Goal: Task Accomplishment & Management: Manage account settings

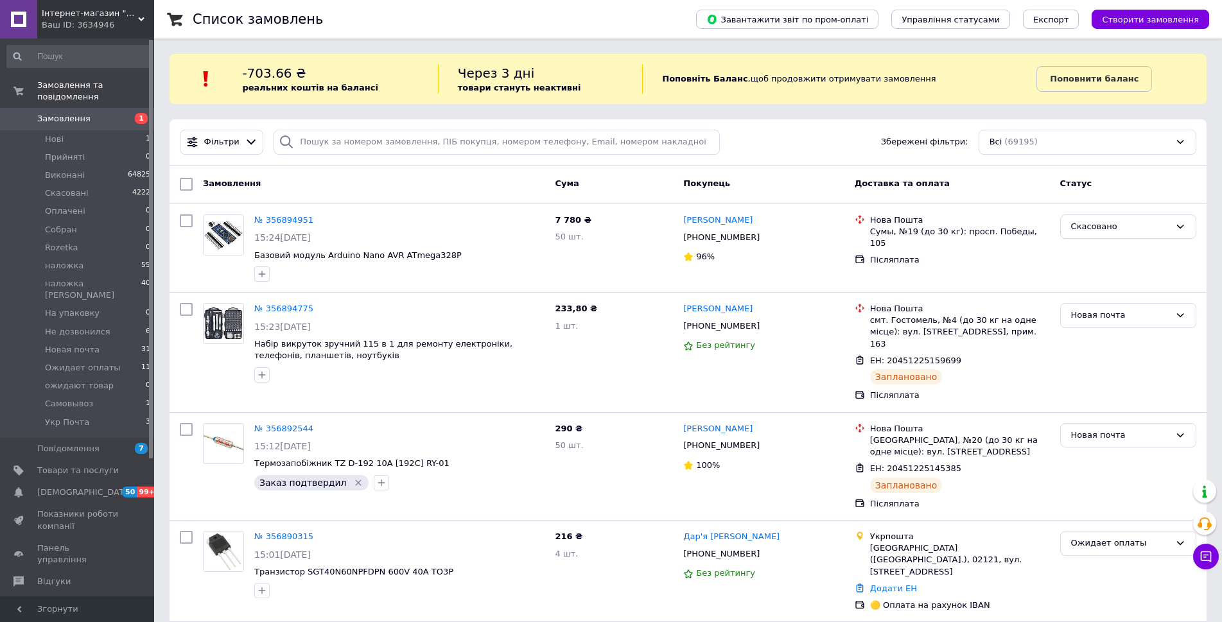
click at [91, 108] on link "Замовлення 1" at bounding box center [79, 119] width 158 height 22
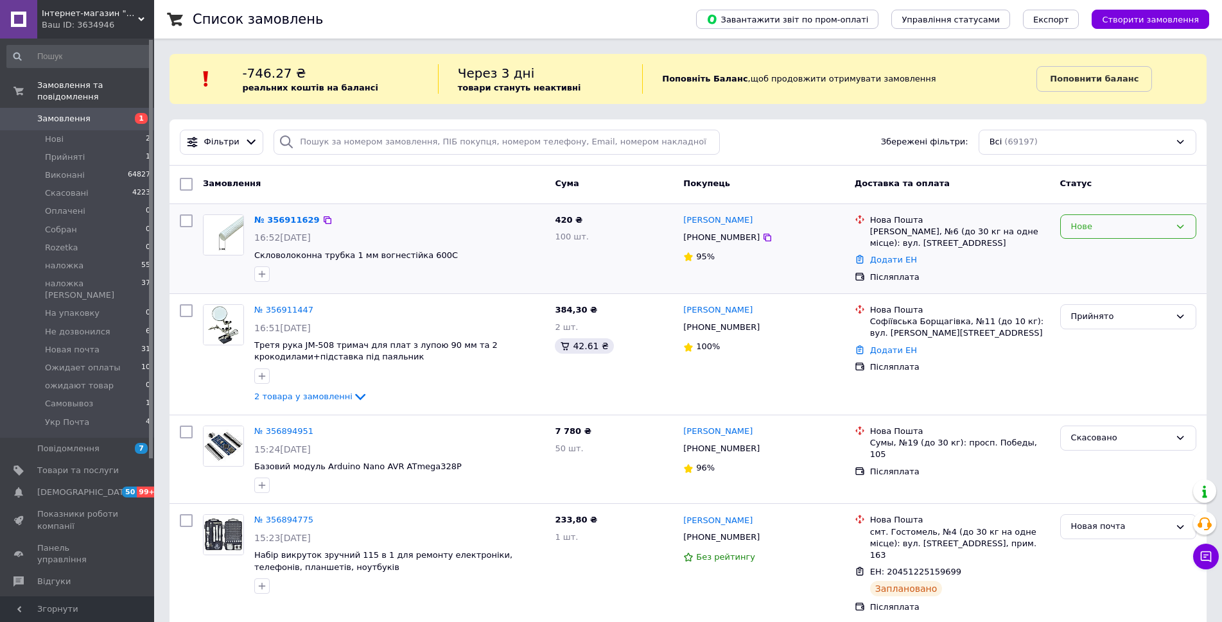
click at [1101, 225] on div "Нове" at bounding box center [1120, 226] width 99 height 13
click at [1090, 252] on li "Прийнято" at bounding box center [1128, 253] width 135 height 24
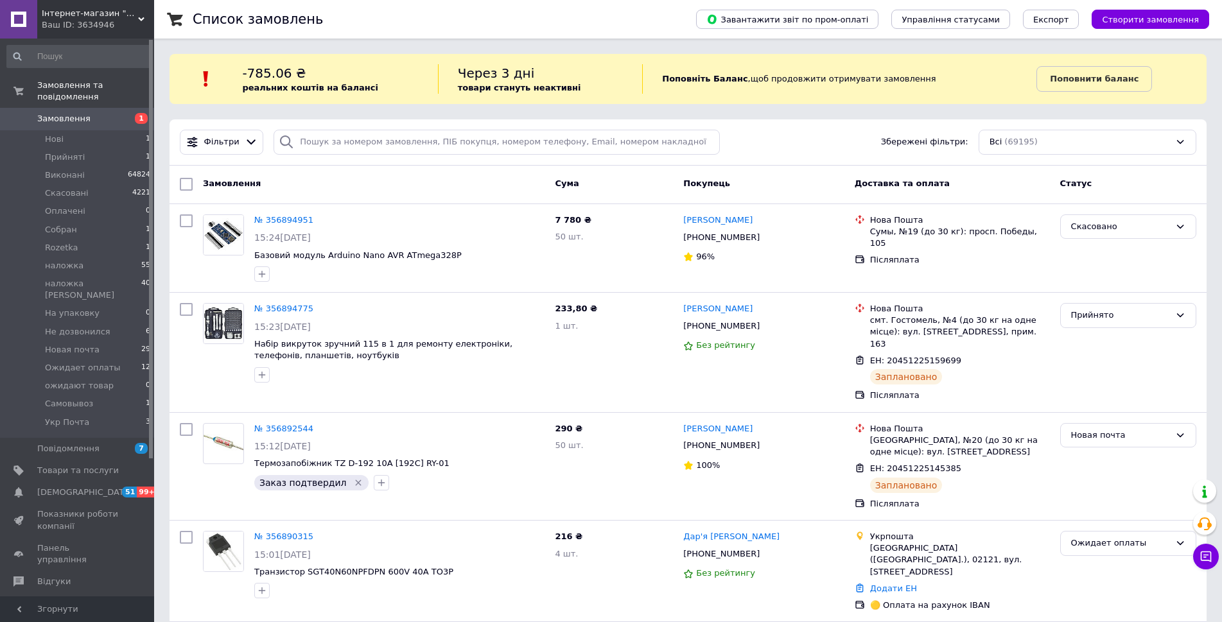
click at [105, 113] on span "Замовлення" at bounding box center [78, 119] width 82 height 12
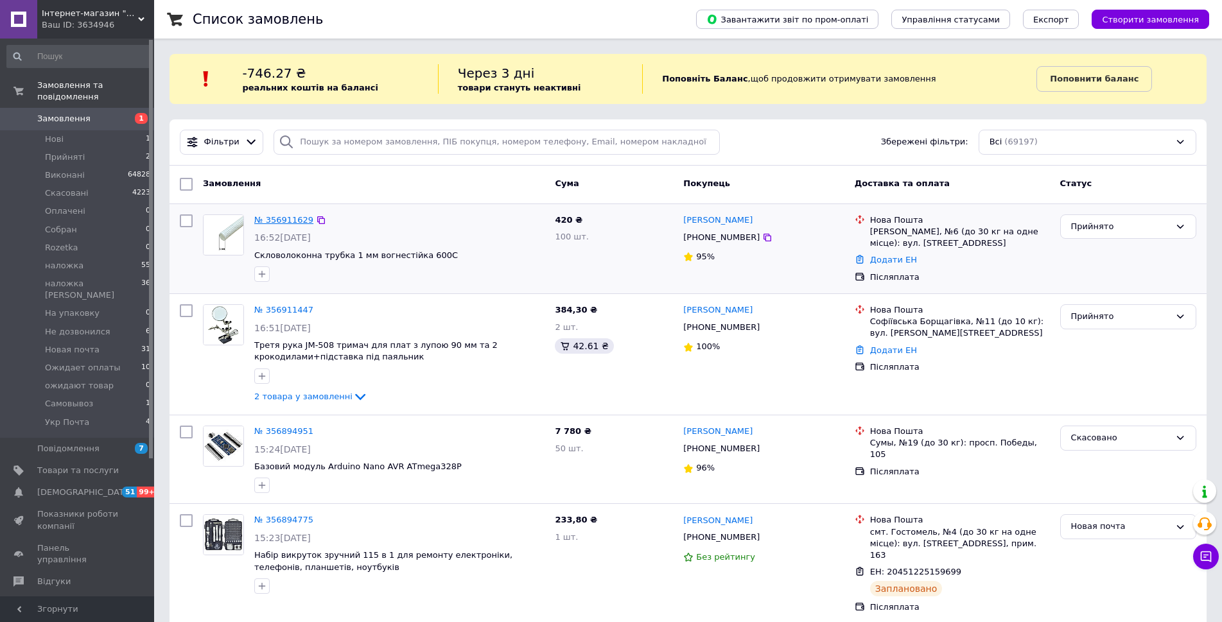
click at [284, 222] on link "№ 356911629" at bounding box center [283, 220] width 59 height 10
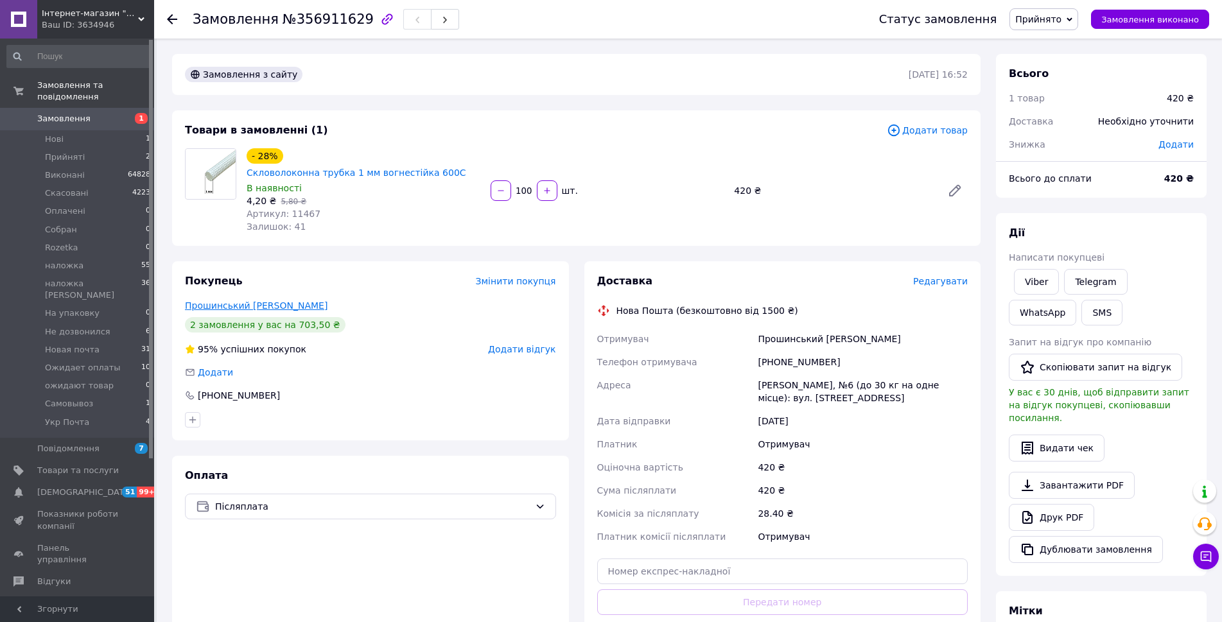
click at [230, 301] on link "Прошинський Костянтин" at bounding box center [256, 306] width 143 height 10
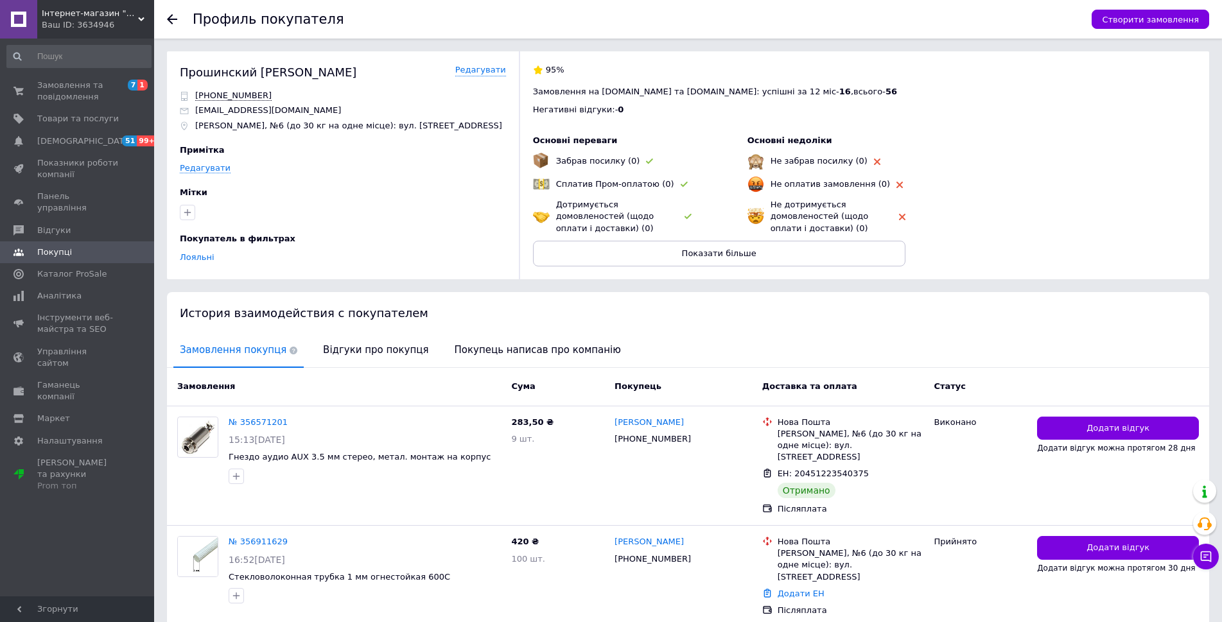
click at [172, 20] on use at bounding box center [172, 19] width 10 height 10
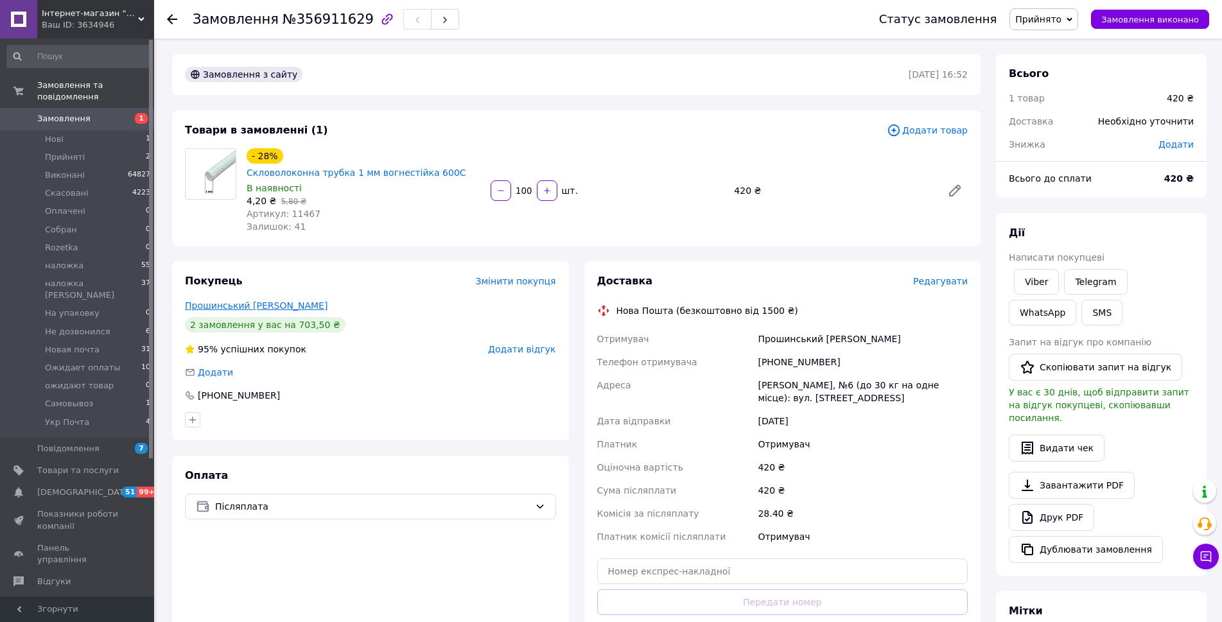
click at [236, 301] on link "Прошинський Костянтин" at bounding box center [256, 306] width 143 height 10
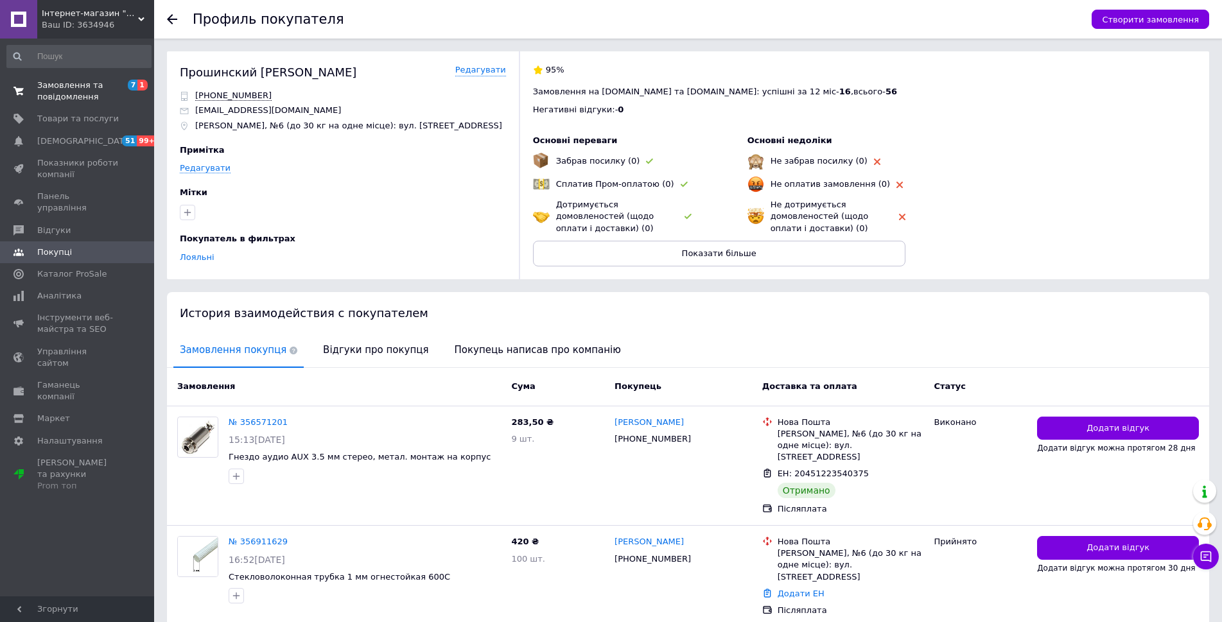
click at [84, 89] on span "Замовлення та повідомлення" at bounding box center [78, 91] width 82 height 23
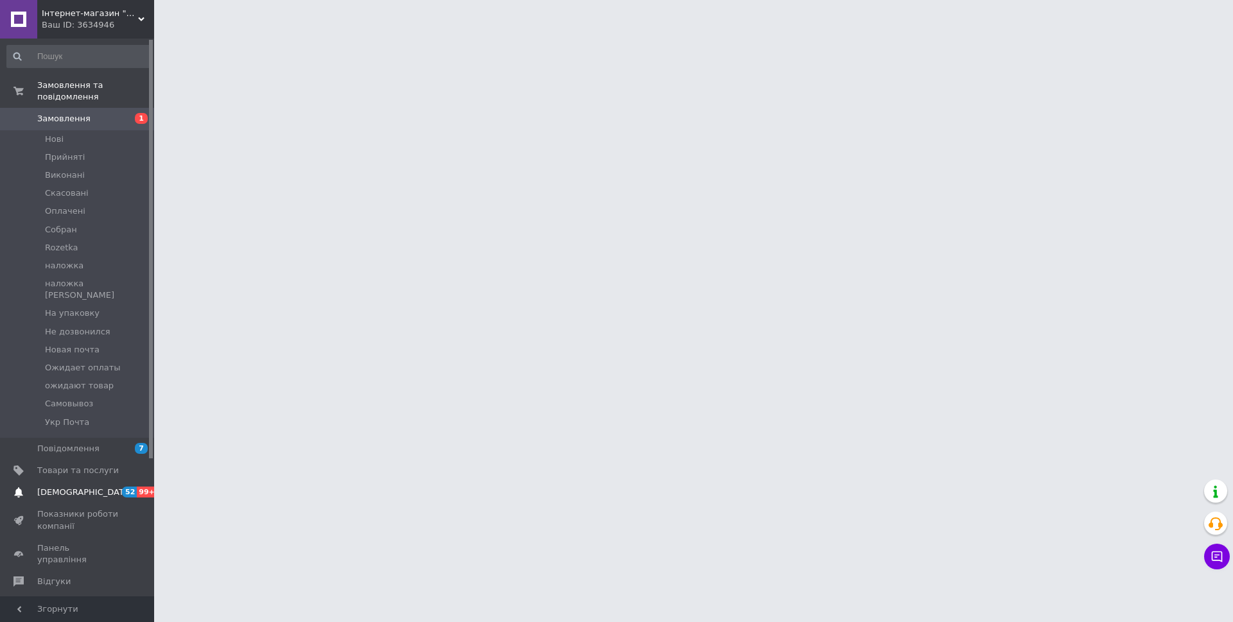
click at [58, 487] on span "[DEMOGRAPHIC_DATA]" at bounding box center [84, 493] width 95 height 12
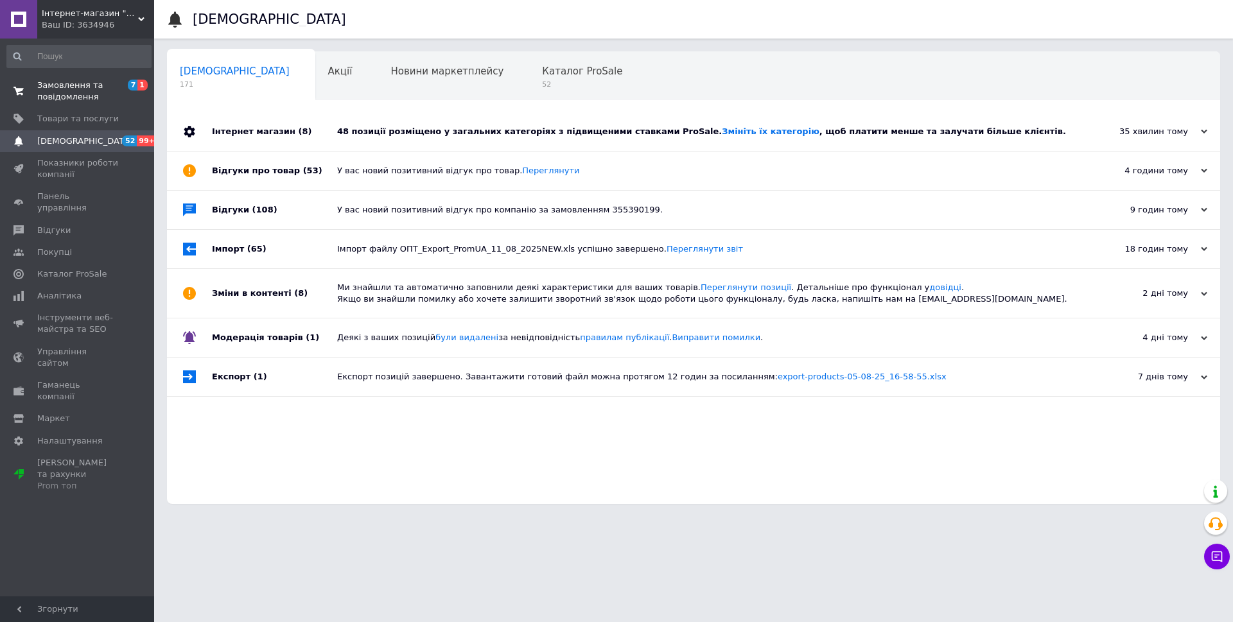
click at [111, 87] on span "Замовлення та повідомлення" at bounding box center [78, 91] width 82 height 23
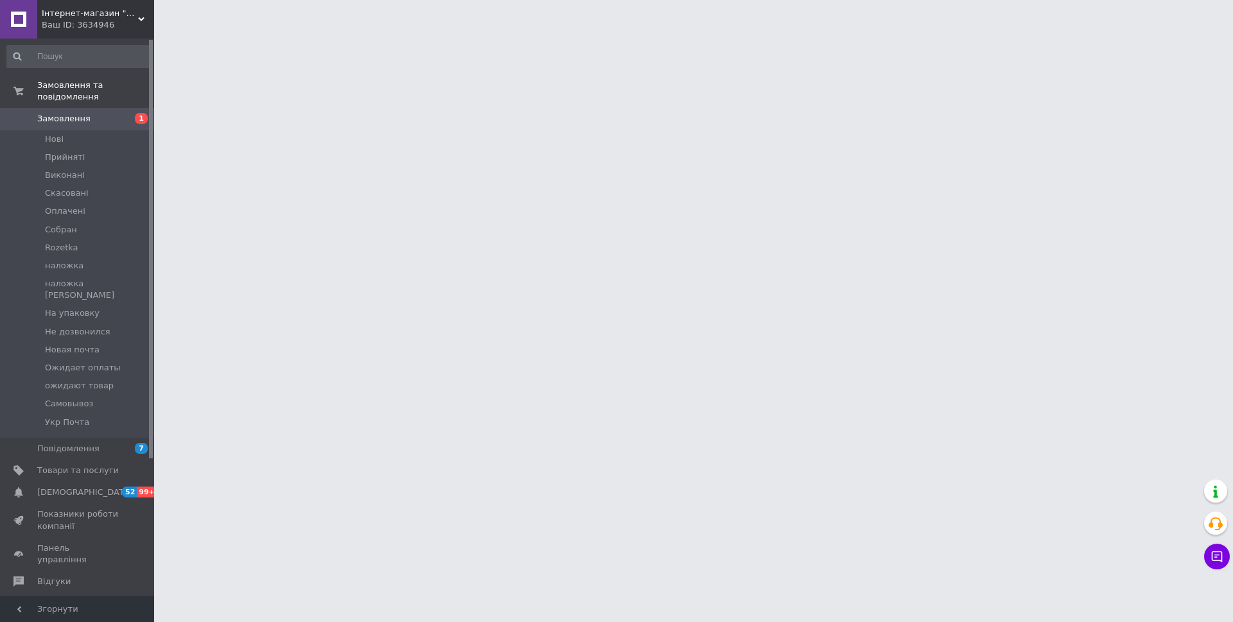
click at [110, 113] on span "Замовлення" at bounding box center [78, 119] width 82 height 12
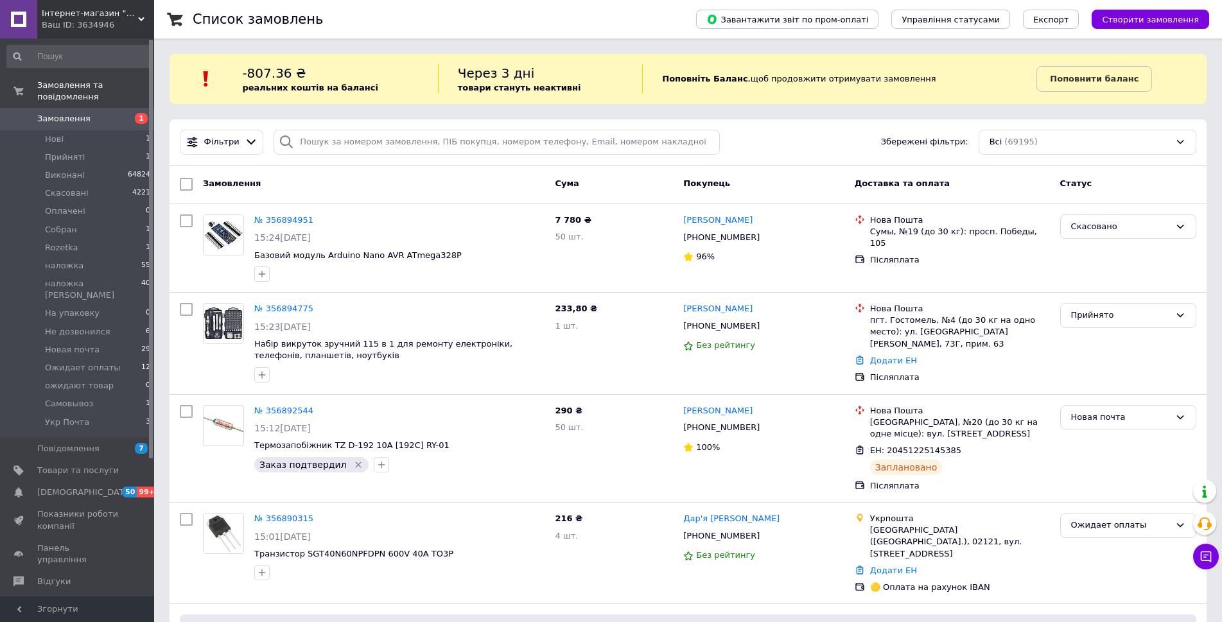
click at [60, 113] on span "Замовлення" at bounding box center [63, 119] width 53 height 12
